Goal: Task Accomplishment & Management: Manage account settings

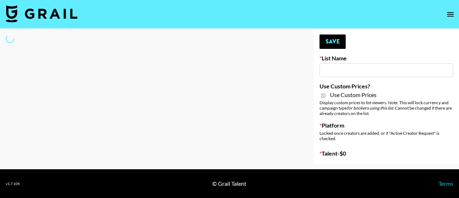
type input "G4free"
checkbox input "true"
select select "Brand"
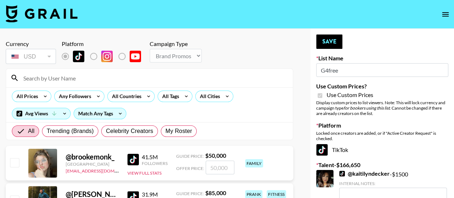
click at [49, 78] on input at bounding box center [154, 77] width 270 height 11
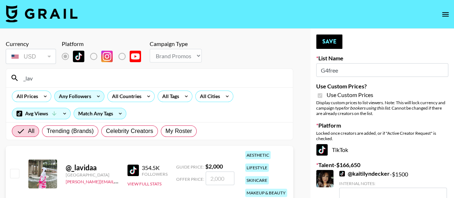
type input "_lav"
click at [56, 99] on div "Any Followers" at bounding box center [74, 96] width 38 height 11
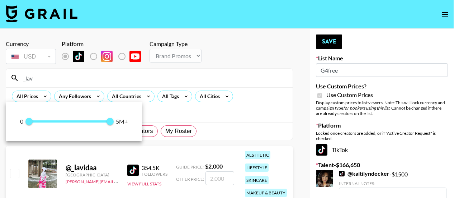
click at [14, 173] on div at bounding box center [229, 99] width 459 height 198
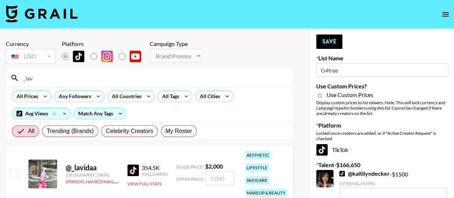
click at [14, 173] on input "checkbox" at bounding box center [14, 173] width 9 height 9
checkbox input "true"
type input "2000"
click at [338, 40] on button "Save" at bounding box center [329, 41] width 26 height 14
